Goal: Communication & Community: Answer question/provide support

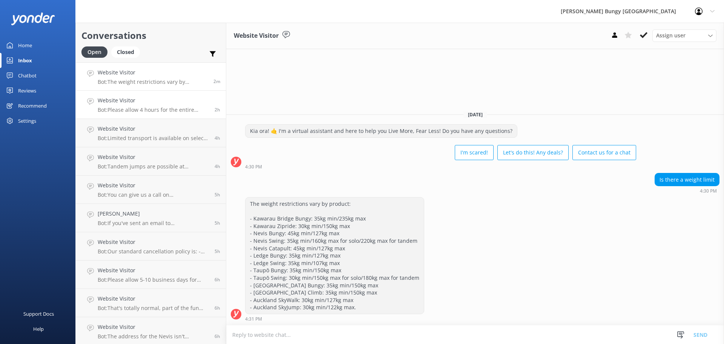
click at [170, 100] on h4 "Website Visitor" at bounding box center [153, 100] width 111 height 8
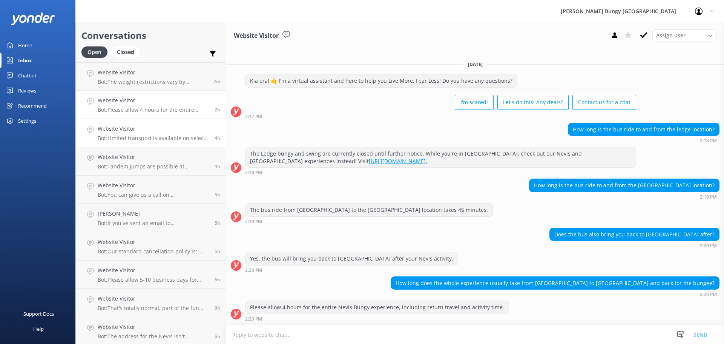
click at [192, 138] on p "Bot: Limited transport is available on select days for the [GEOGRAPHIC_DATA]. I…" at bounding box center [153, 138] width 111 height 7
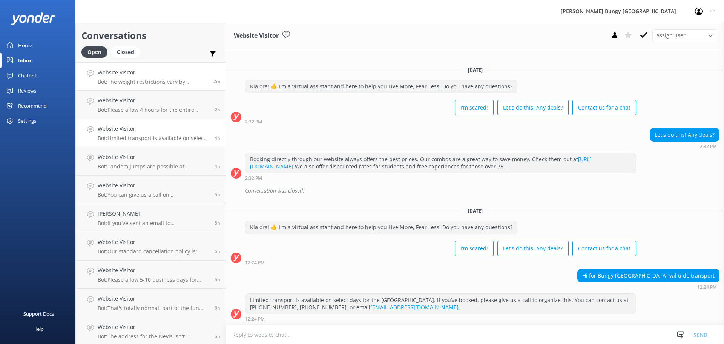
click at [192, 76] on h4 "Website Visitor" at bounding box center [153, 72] width 110 height 8
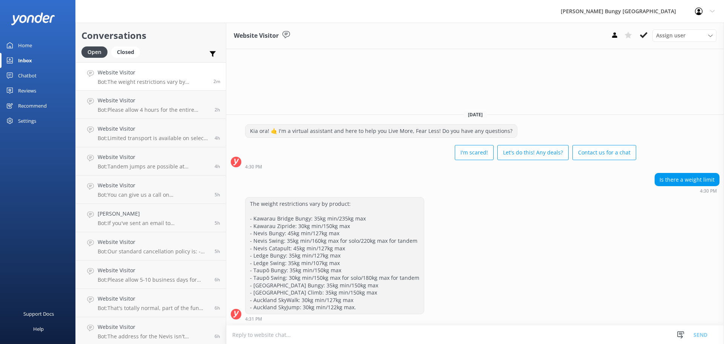
drag, startPoint x: 192, startPoint y: 76, endPoint x: 192, endPoint y: 85, distance: 9.1
click at [192, 85] on link "Website Visitor Bot: The weight restrictions vary by product: - Kawarau Bridge …" at bounding box center [151, 76] width 150 height 28
click at [183, 77] on div "Website Visitor Bot: The weight restrictions vary by product: - Kawarau Bridge …" at bounding box center [153, 76] width 110 height 16
click at [147, 112] on p "Bot: Please allow 4 hours for the entire Nevis Bungy experience, including retu…" at bounding box center [153, 109] width 111 height 7
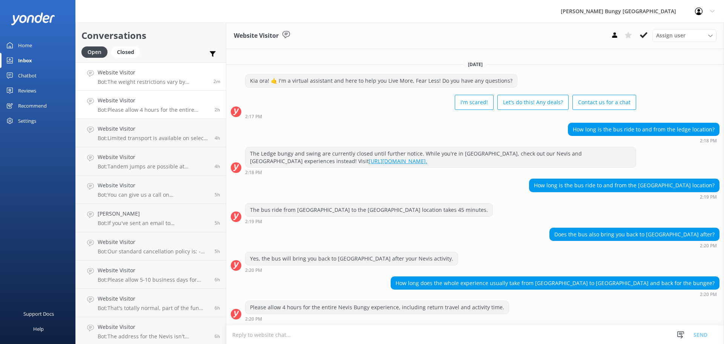
click at [149, 79] on p "Bot: The weight restrictions vary by product: - Kawarau Bridge Bungy: 35kg min/…" at bounding box center [153, 81] width 110 height 7
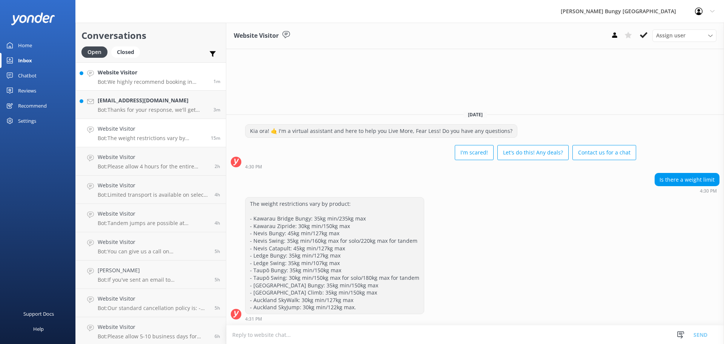
click at [155, 70] on h4 "Website Visitor" at bounding box center [153, 72] width 110 height 8
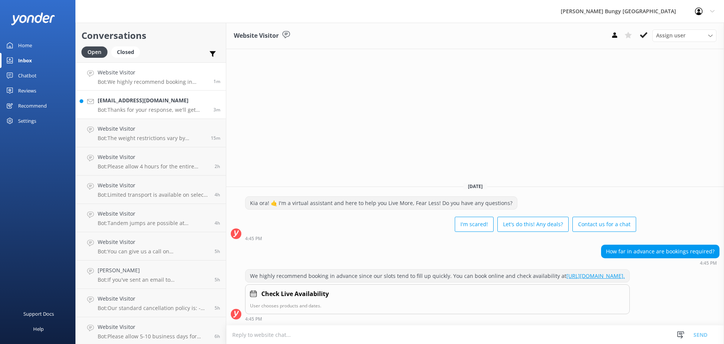
click at [185, 109] on p "Bot: Thanks for your response, we'll get back to you as soon as we can during o…" at bounding box center [153, 109] width 110 height 7
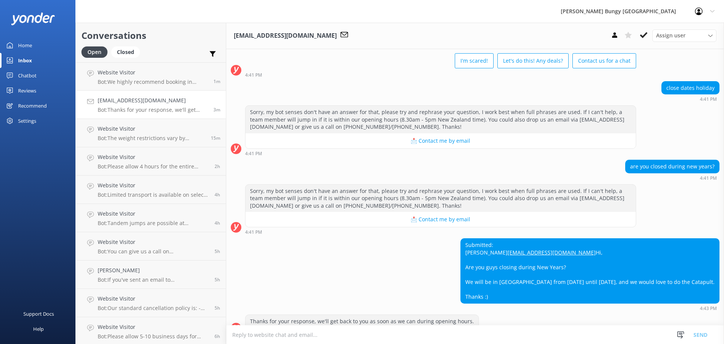
scroll to position [65, 0]
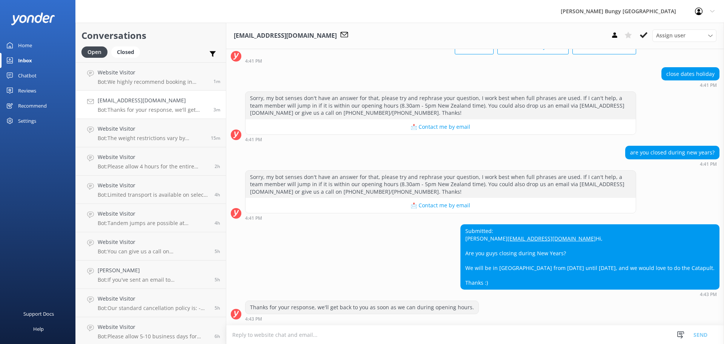
click at [449, 338] on textarea at bounding box center [475, 334] width 498 height 18
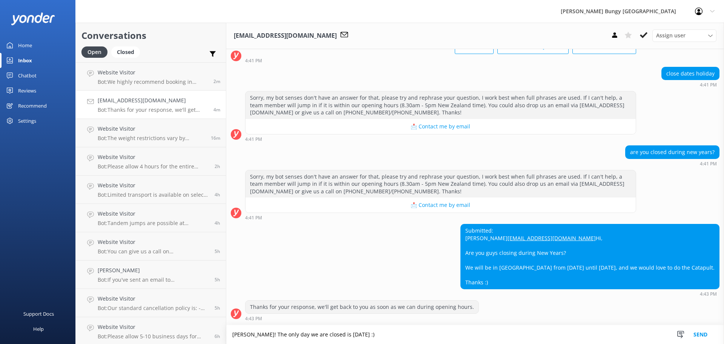
type textarea "[PERSON_NAME]! The only day we are closed is [DATE] :)"
click at [699, 331] on button "Send" at bounding box center [700, 334] width 28 height 19
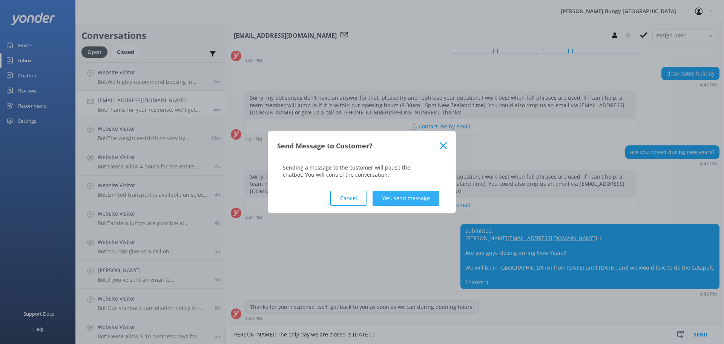
click at [429, 198] on button "Yes, send message" at bounding box center [406, 197] width 67 height 15
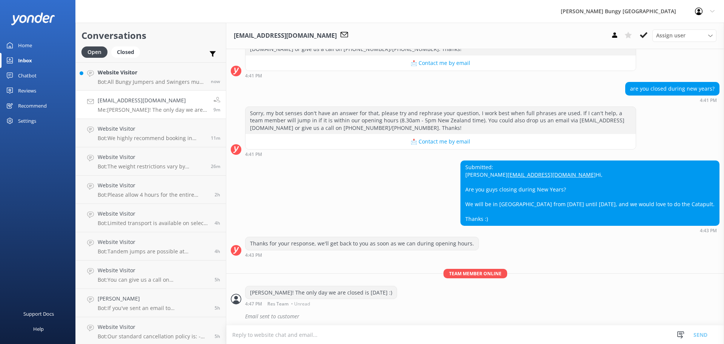
scroll to position [130, 0]
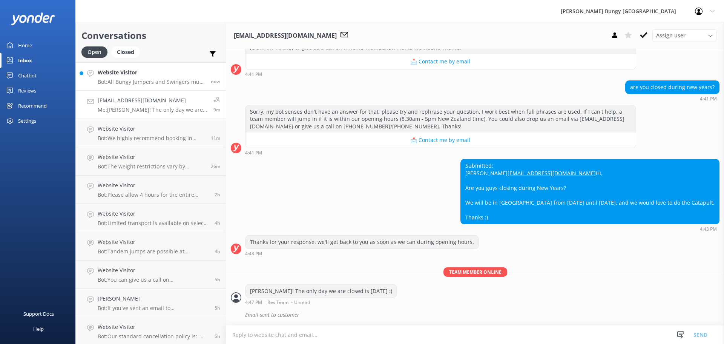
click at [135, 77] on div "Website Visitor Bot: All Bungy Jumpers and Swingers must be at least [DEMOGRAPH…" at bounding box center [151, 76] width 107 height 16
